Goal: Task Accomplishment & Management: Manage account settings

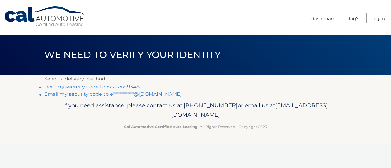
click at [108, 85] on link "Text my security code to xxx-xxx-9348" at bounding box center [91, 87] width 95 height 6
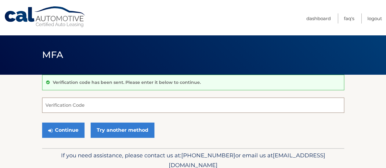
click at [88, 104] on input "Verification Code" at bounding box center [193, 105] width 302 height 15
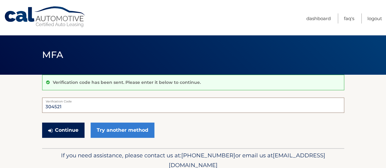
type input "304521"
click at [66, 127] on button "Continue" at bounding box center [63, 130] width 42 height 15
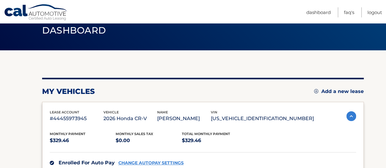
scroll to position [171, 0]
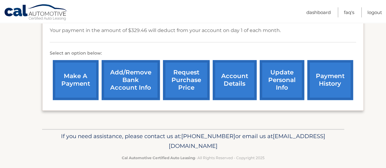
click at [322, 77] on link "payment history" at bounding box center [330, 80] width 46 height 40
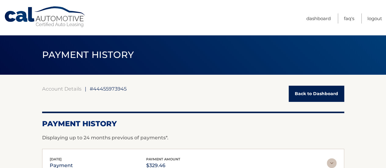
click at [308, 92] on link "Back to Dashboard" at bounding box center [317, 94] width 56 height 16
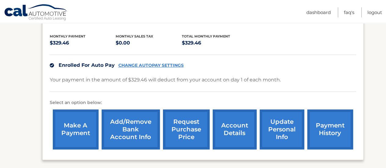
scroll to position [134, 0]
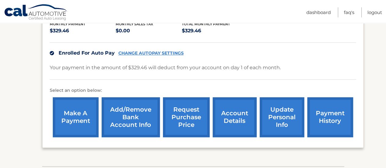
click at [231, 118] on link "account details" at bounding box center [235, 117] width 44 height 40
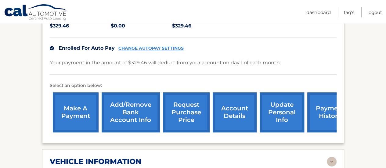
scroll to position [294, 0]
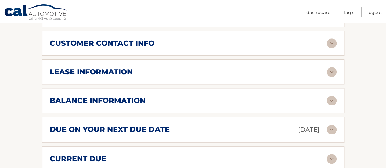
click at [220, 106] on div "balance information Payments Received 2 Payments Remaining 37 Next Payment will…" at bounding box center [193, 100] width 302 height 25
click at [333, 101] on img at bounding box center [332, 101] width 10 height 10
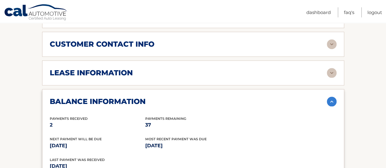
scroll to position [146, 0]
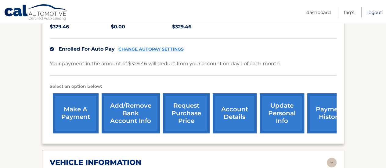
click at [371, 11] on link "Logout" at bounding box center [374, 12] width 15 height 10
